Goal: Task Accomplishment & Management: Manage account settings

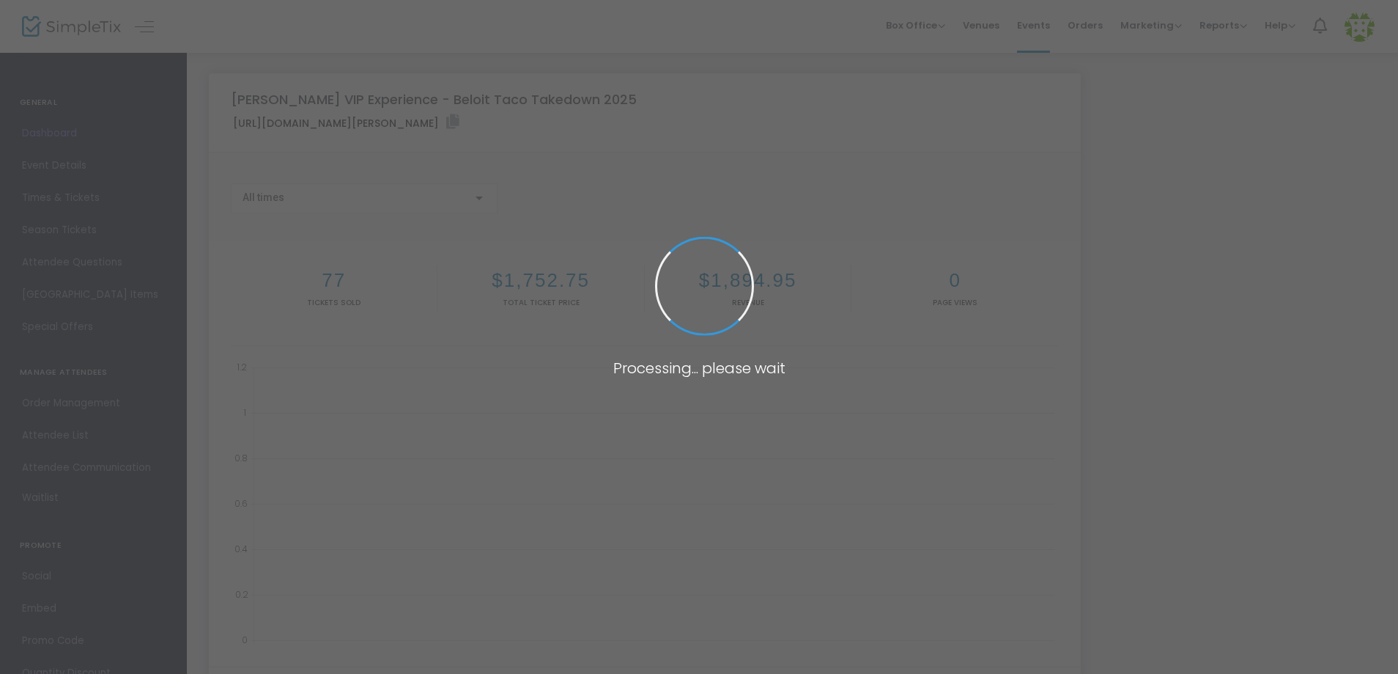
type input "[URL][DOMAIN_NAME][PERSON_NAME]"
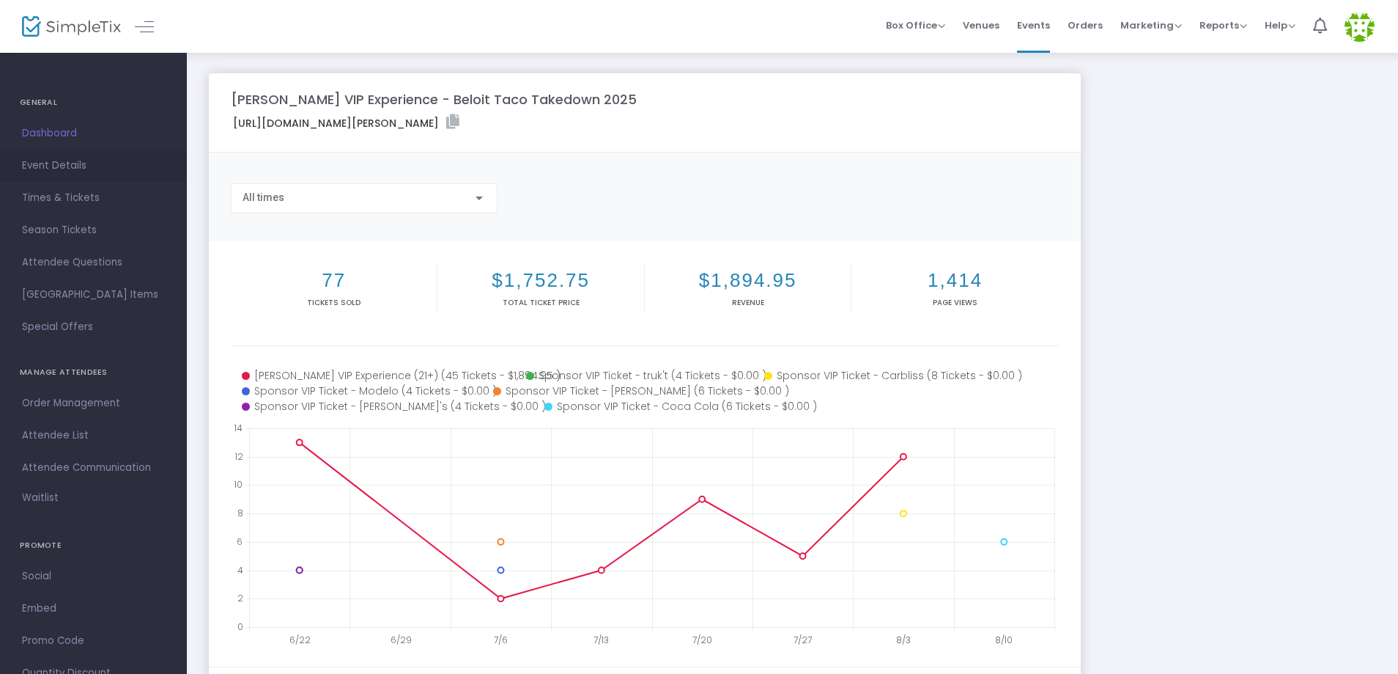
click at [39, 181] on link "Event Details" at bounding box center [93, 166] width 187 height 32
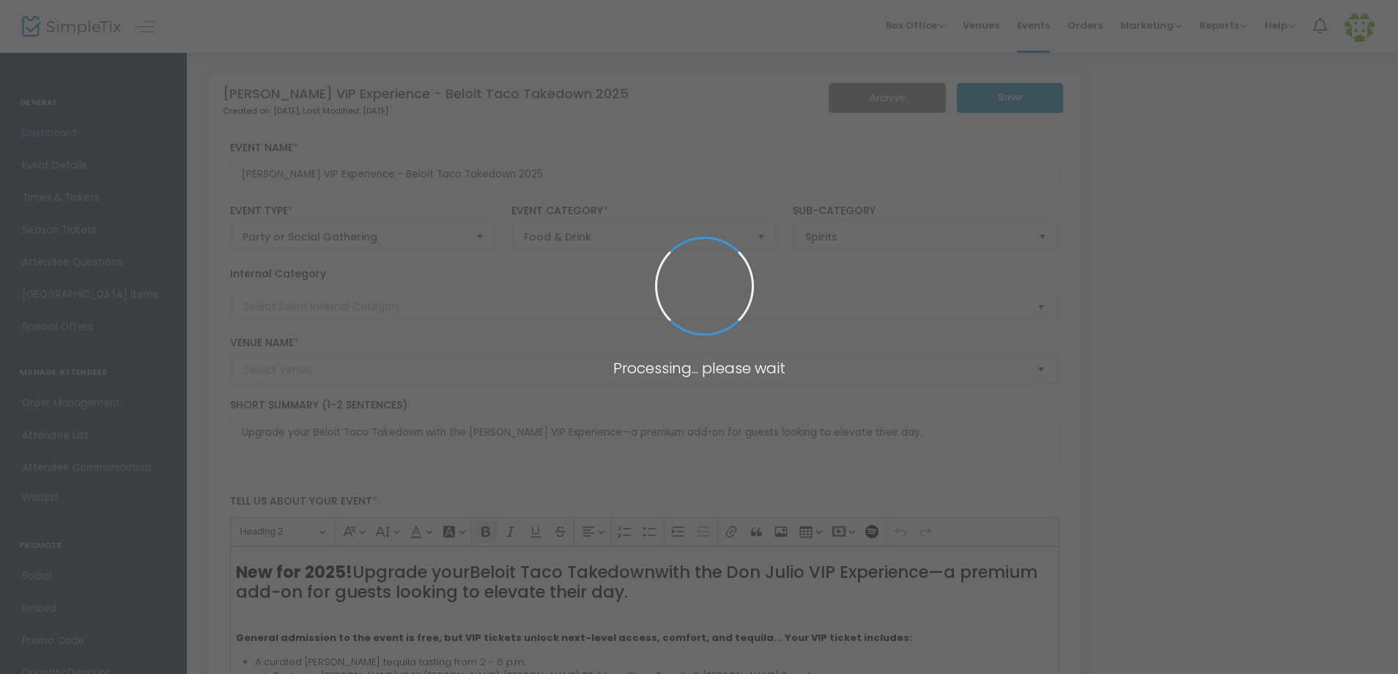
type input "[PERSON_NAME]'s Pub & Play"
click at [44, 197] on span at bounding box center [699, 337] width 1398 height 674
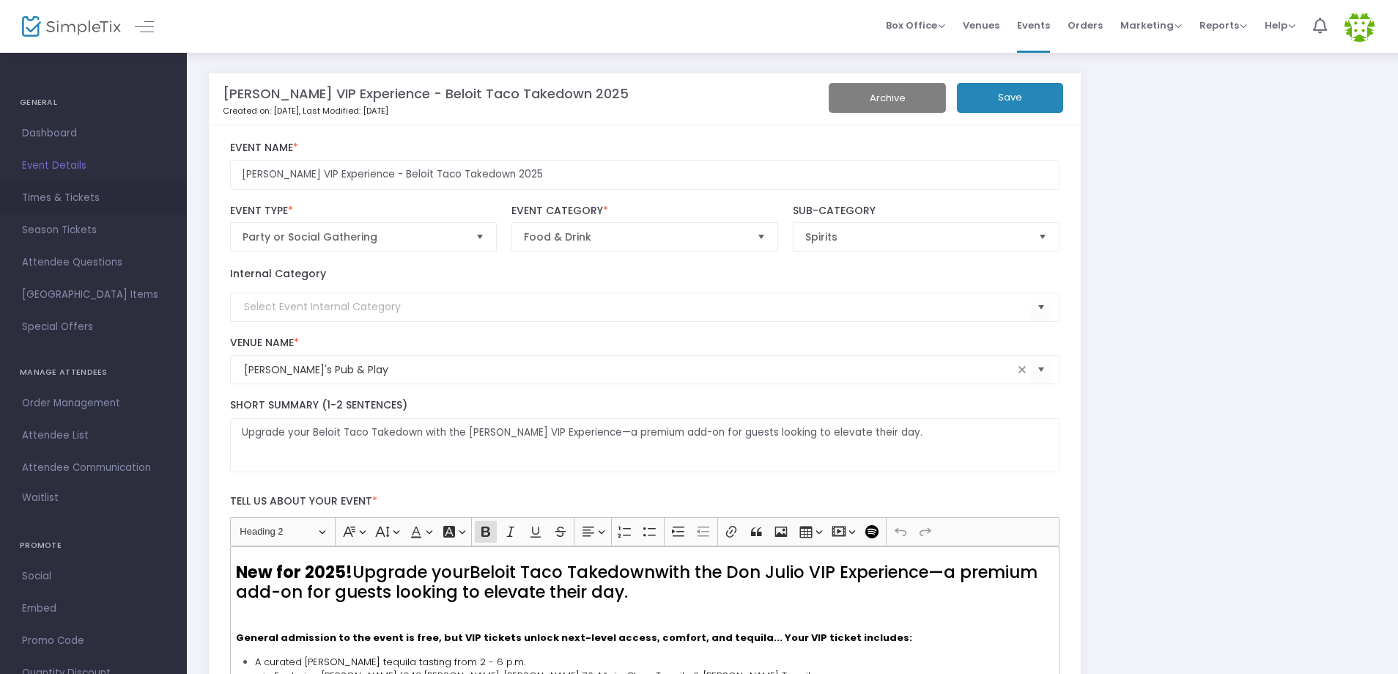
click at [51, 195] on span "Times & Tickets" at bounding box center [93, 197] width 143 height 19
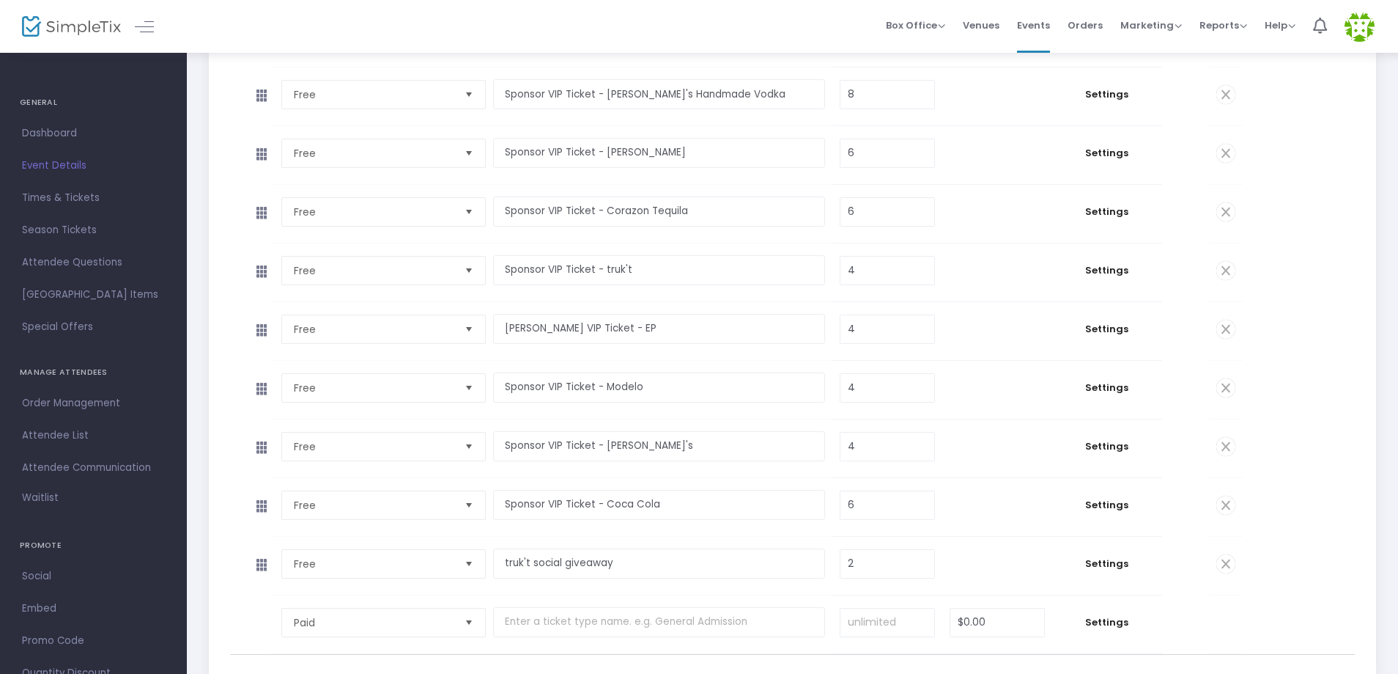
scroll to position [440, 0]
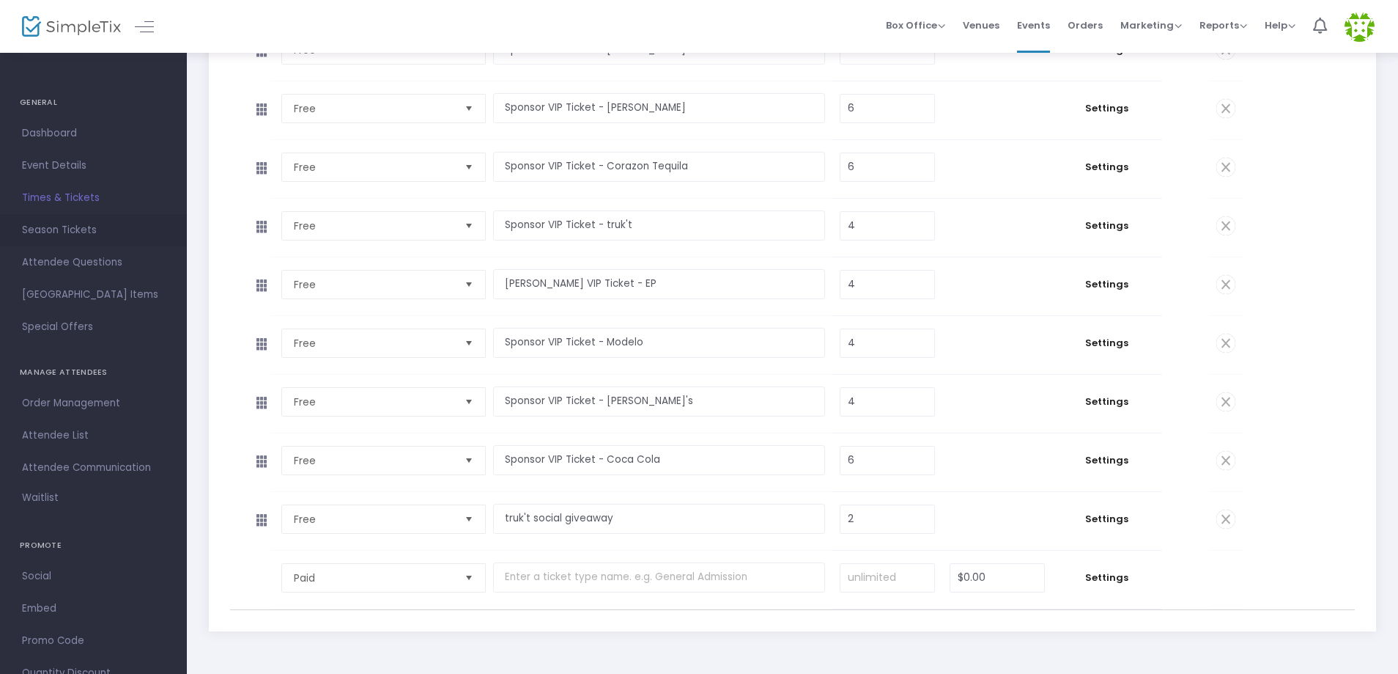
click at [39, 228] on span "Season Tickets" at bounding box center [93, 230] width 143 height 19
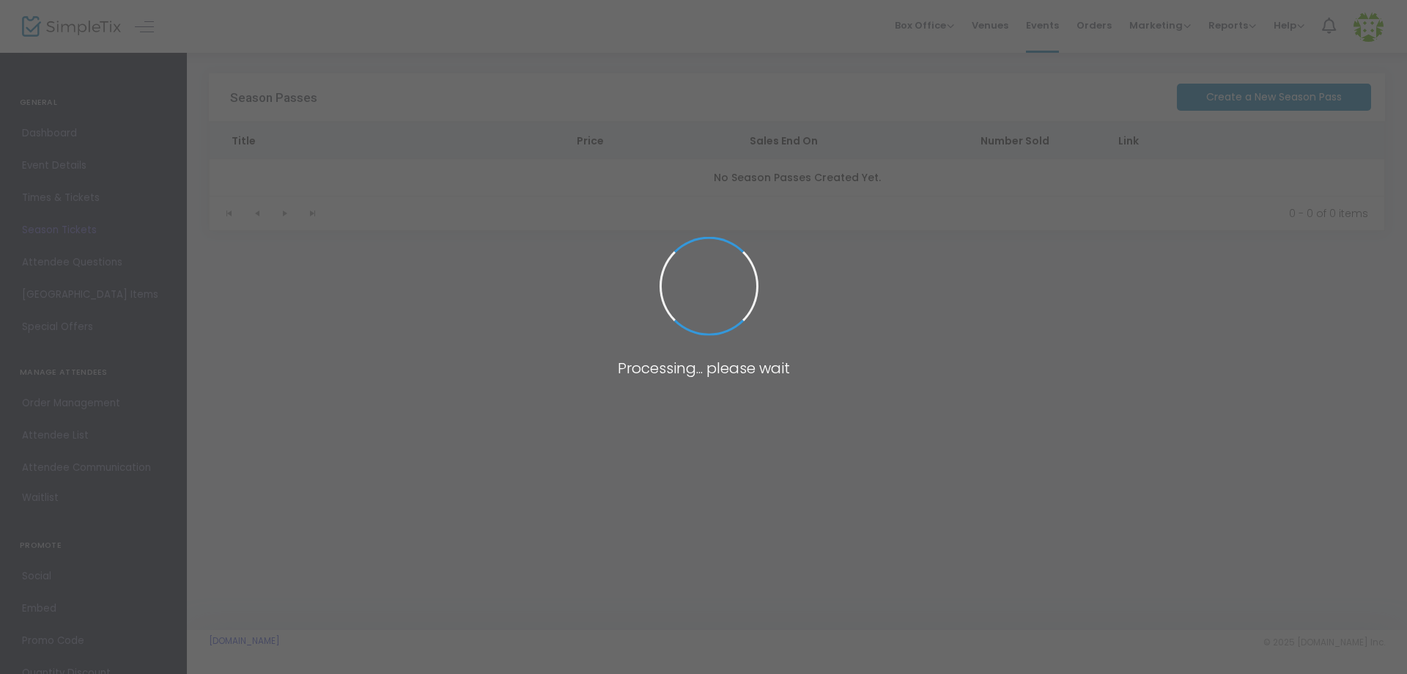
click at [61, 125] on body "Processing... please wait Box Office Sell Tickets Bookings Sell Season Pass Ven…" at bounding box center [703, 337] width 1407 height 674
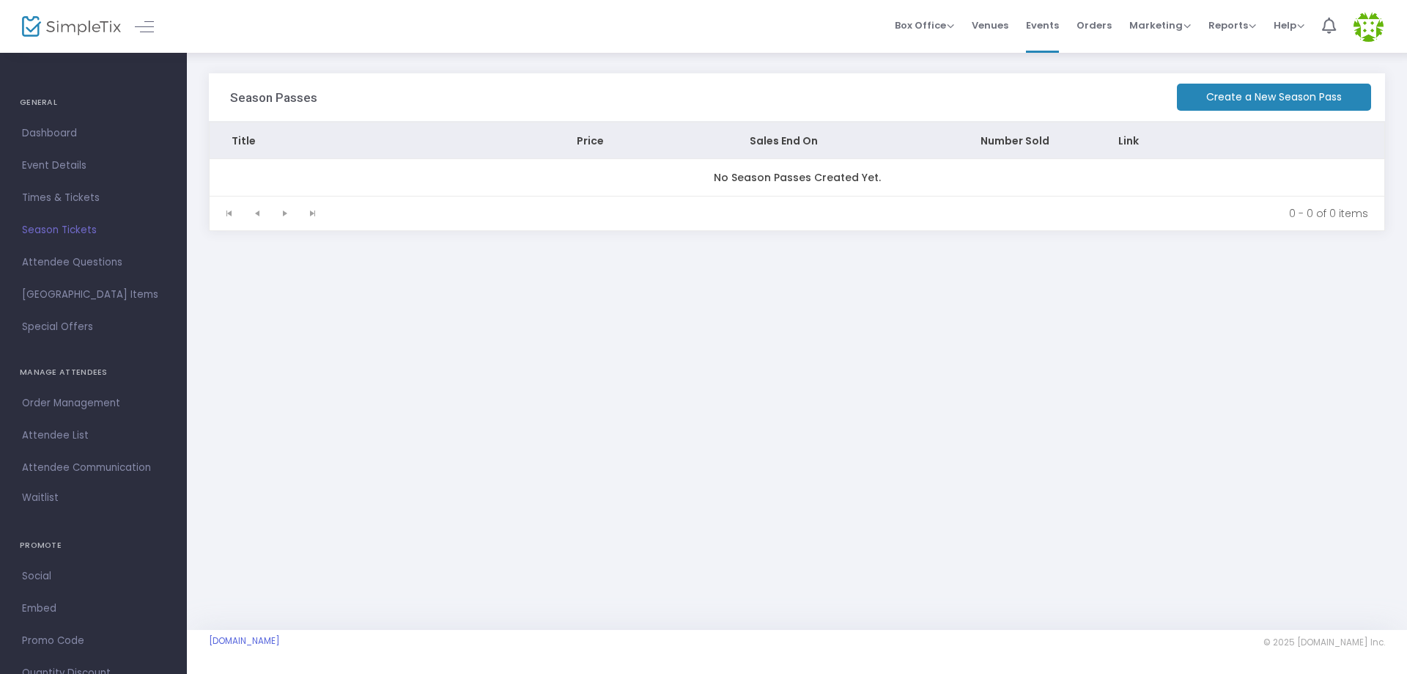
click at [61, 125] on span "Dashboard" at bounding box center [93, 133] width 143 height 19
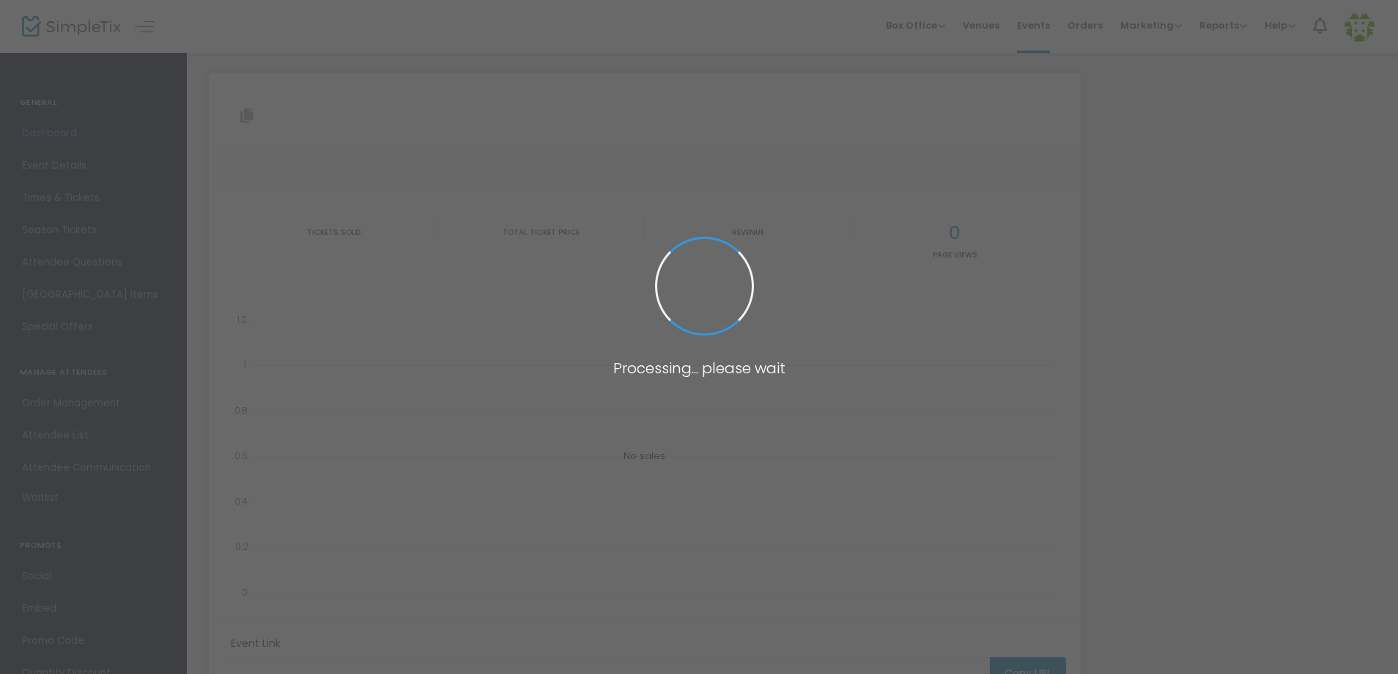
type input "[URL][DOMAIN_NAME][PERSON_NAME]"
